Goal: Find specific page/section: Find specific page/section

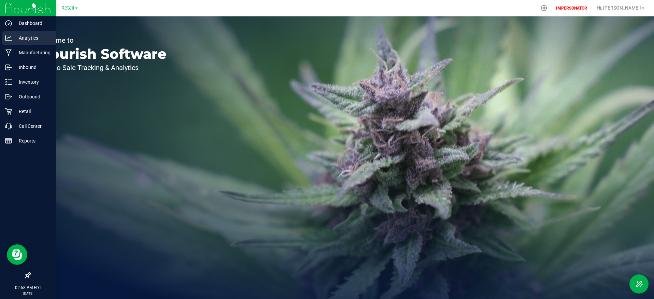
click at [26, 38] on p "Analytics" at bounding box center [32, 38] width 41 height 8
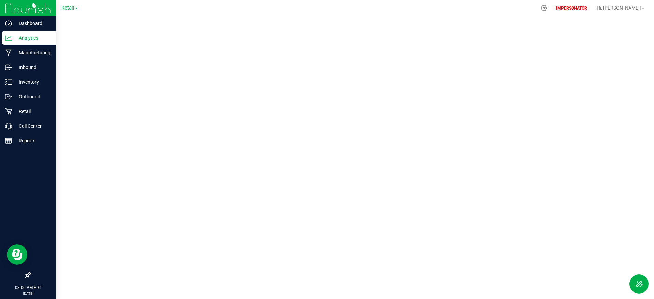
click at [10, 6] on img at bounding box center [28, 8] width 46 height 16
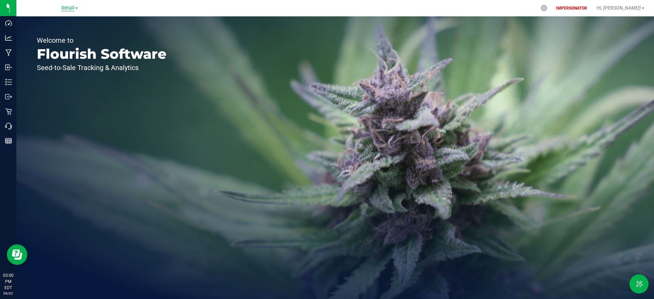
click at [71, 9] on span "Retail" at bounding box center [67, 8] width 13 height 6
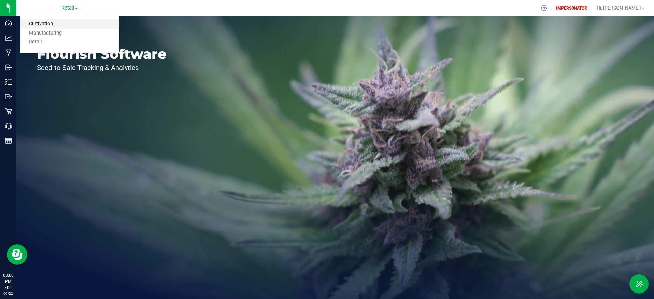
click at [64, 22] on link "Cultivation" at bounding box center [70, 23] width 100 height 9
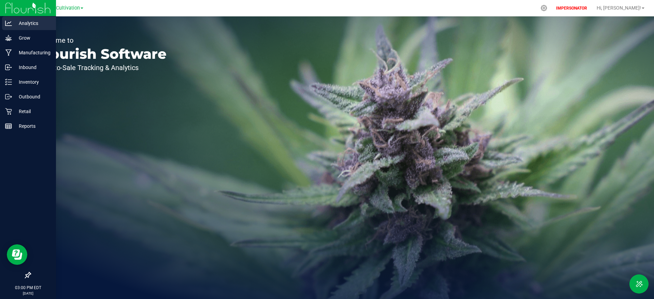
click at [40, 20] on p "Analytics" at bounding box center [32, 23] width 41 height 8
